Goal: Information Seeking & Learning: Learn about a topic

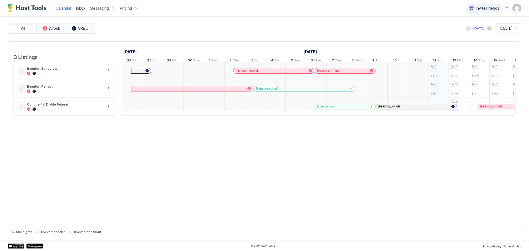
scroll to position [0, 306]
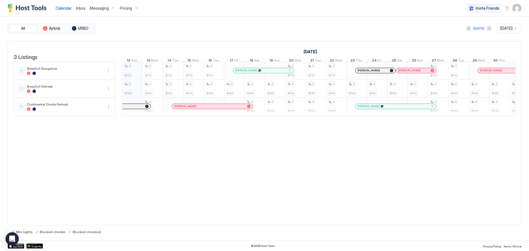
click at [127, 7] on span "Pricing" at bounding box center [126, 8] width 12 height 5
click at [116, 83] on span "Beaufort Retreat" at bounding box center [128, 83] width 41 height 4
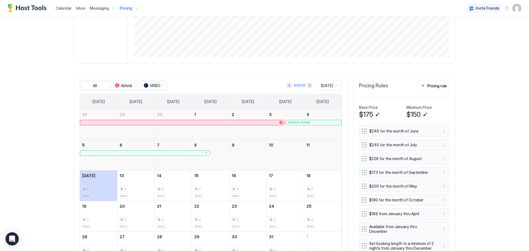
scroll to position [110, 0]
click at [287, 86] on button "Previous month" at bounding box center [290, 85] width 6 height 6
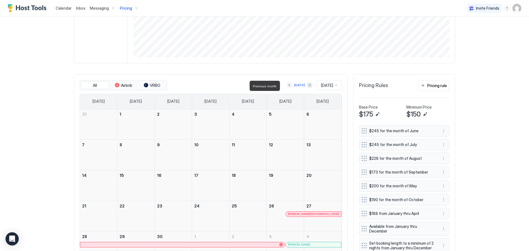
click at [287, 86] on button "Previous month" at bounding box center [290, 85] width 6 height 6
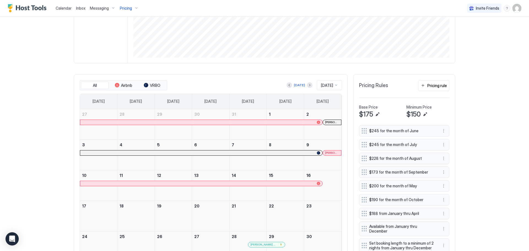
click at [330, 156] on div "[PERSON_NAME]" at bounding box center [332, 153] width 18 height 5
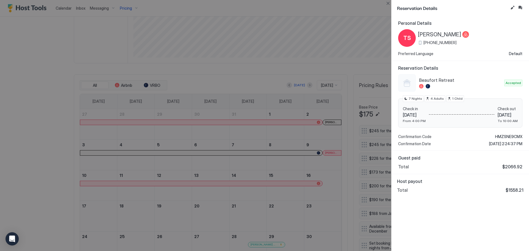
click at [244, 61] on div at bounding box center [264, 125] width 529 height 251
click at [388, 3] on button "Close" at bounding box center [388, 3] width 7 height 7
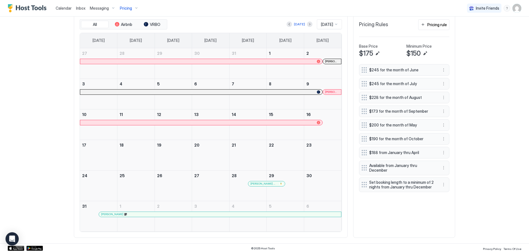
scroll to position [162, 0]
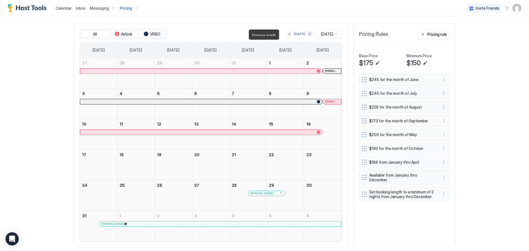
click at [287, 33] on button "Previous month" at bounding box center [290, 34] width 6 height 6
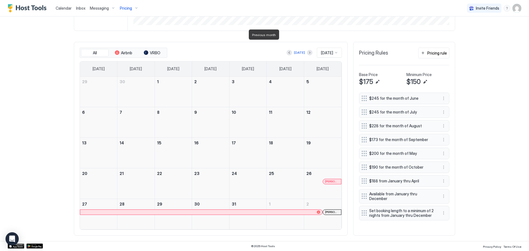
scroll to position [156, 0]
